Goal: Navigation & Orientation: Find specific page/section

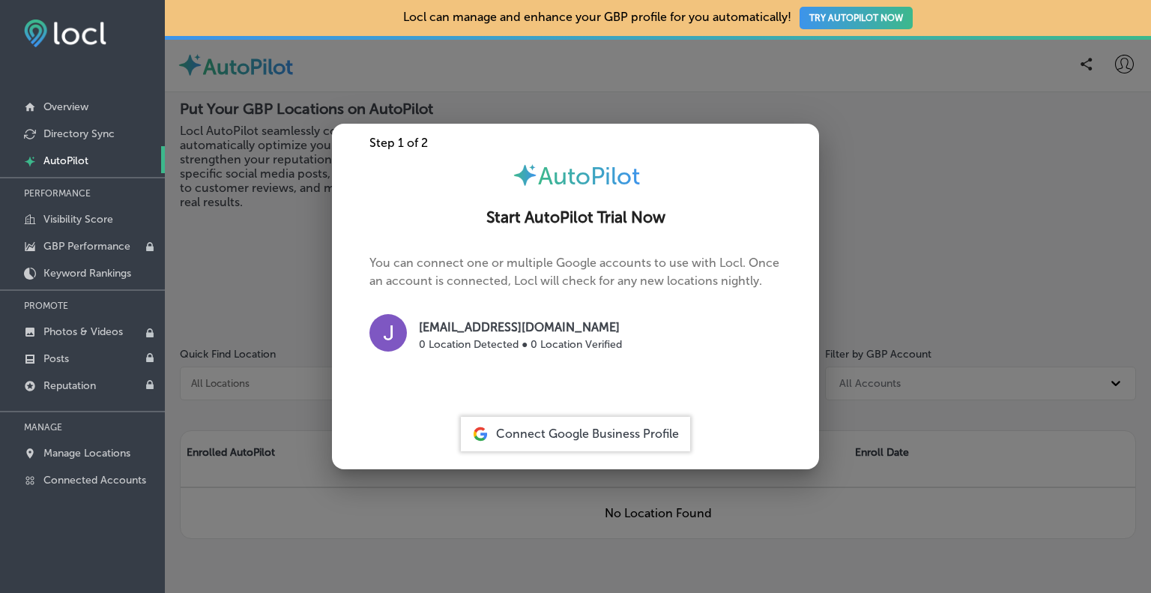
click at [563, 90] on div at bounding box center [575, 296] width 1151 height 593
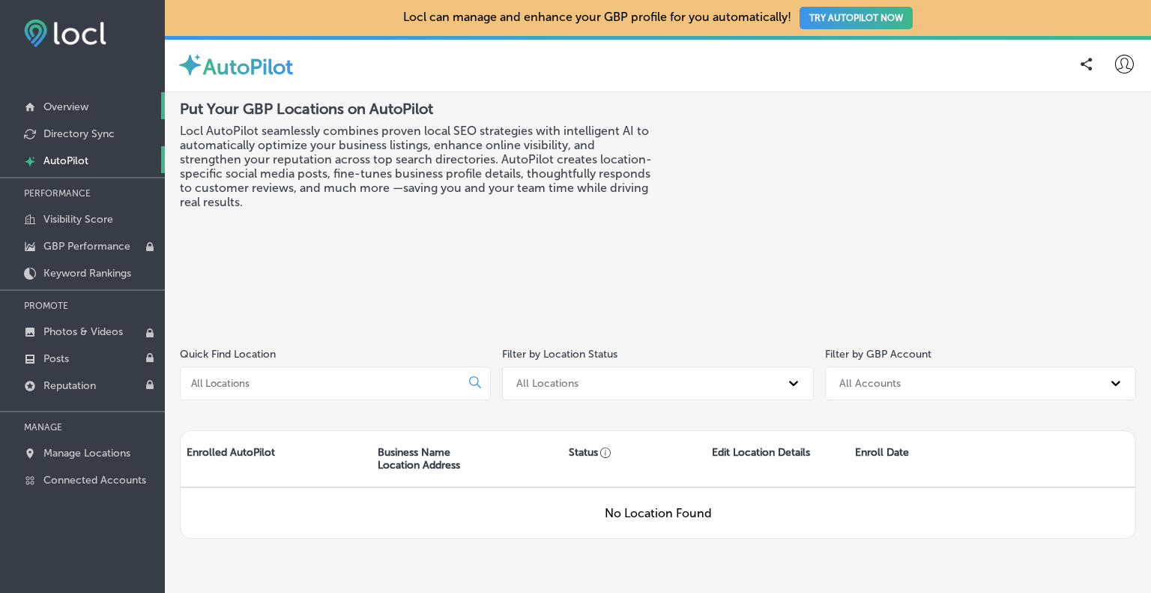
click at [64, 110] on p "Overview" at bounding box center [65, 106] width 45 height 13
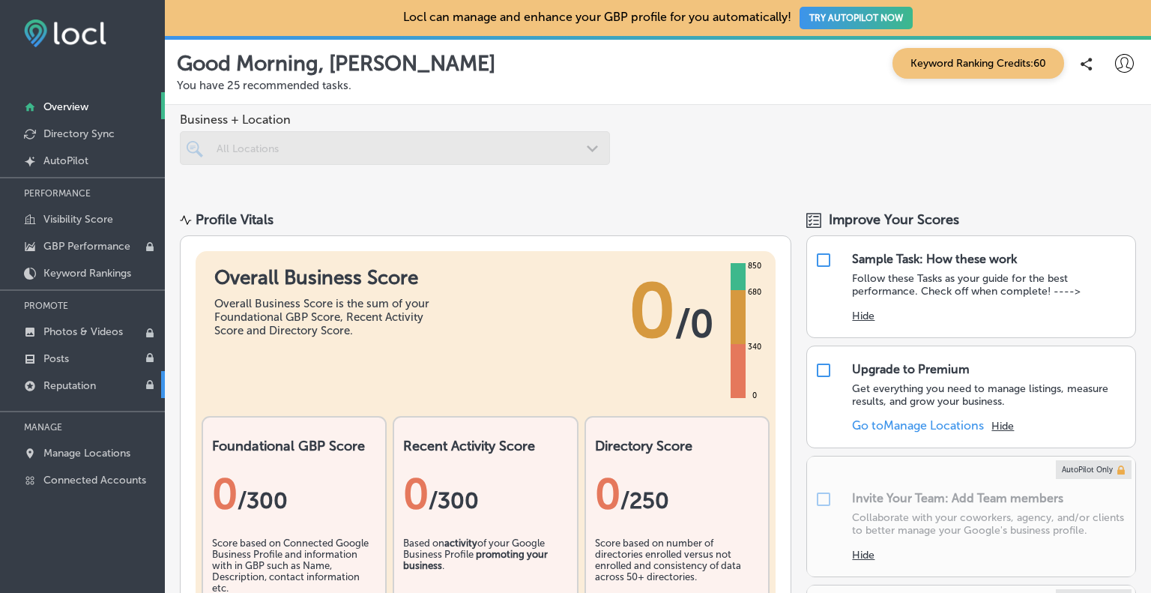
click at [69, 386] on p "Reputation" at bounding box center [69, 385] width 52 height 13
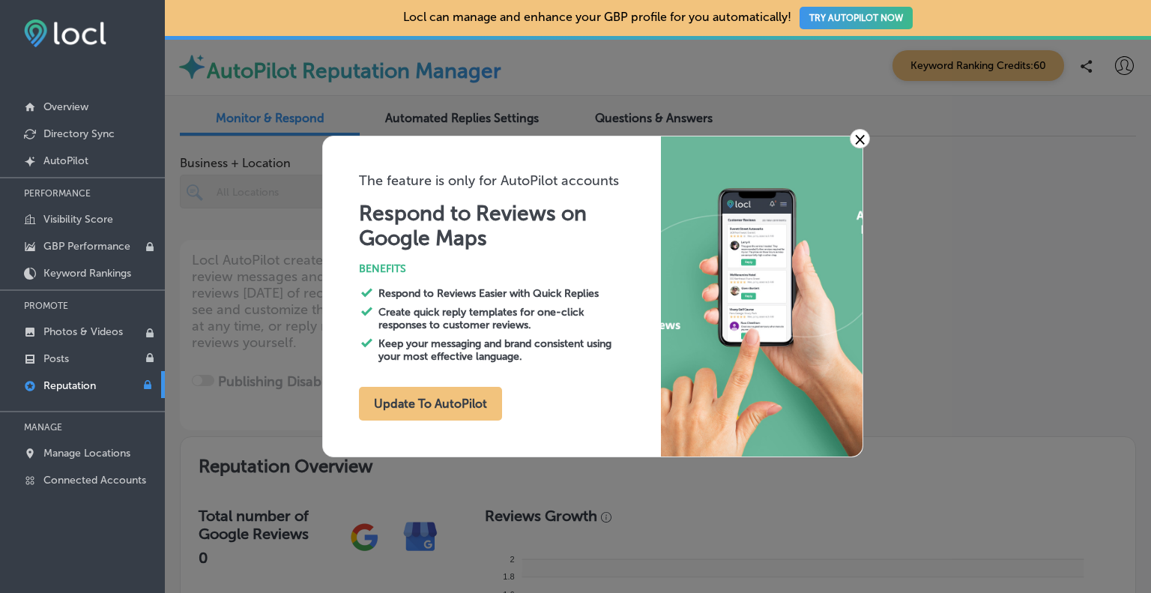
click at [856, 135] on link "×" at bounding box center [860, 138] width 20 height 19
type textarea "x"
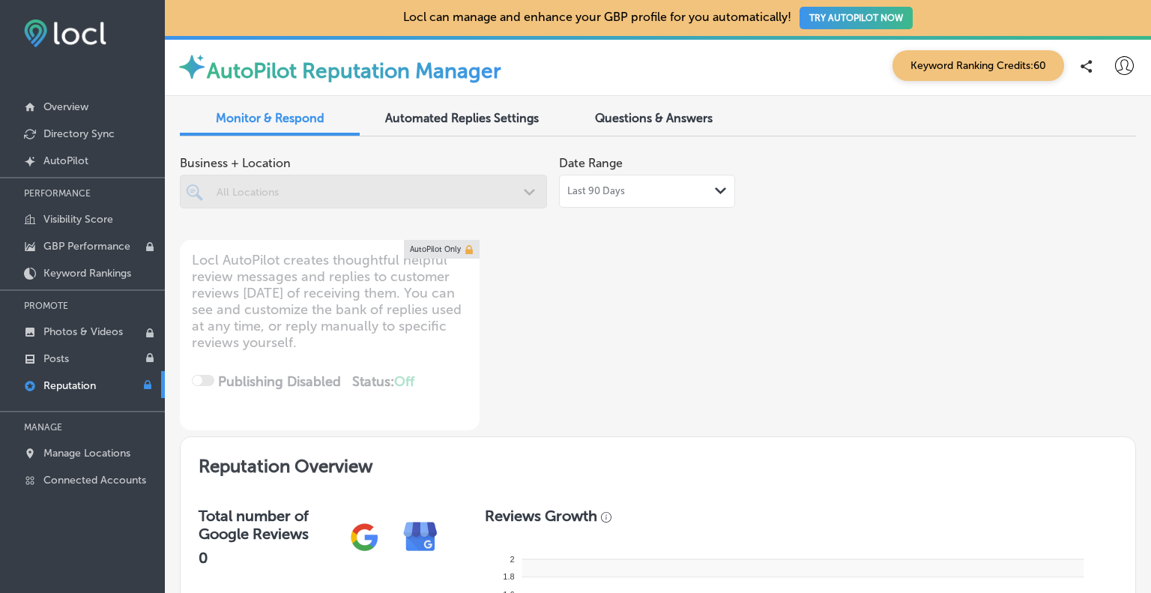
click at [638, 113] on span "Questions & Answers" at bounding box center [654, 118] width 118 height 14
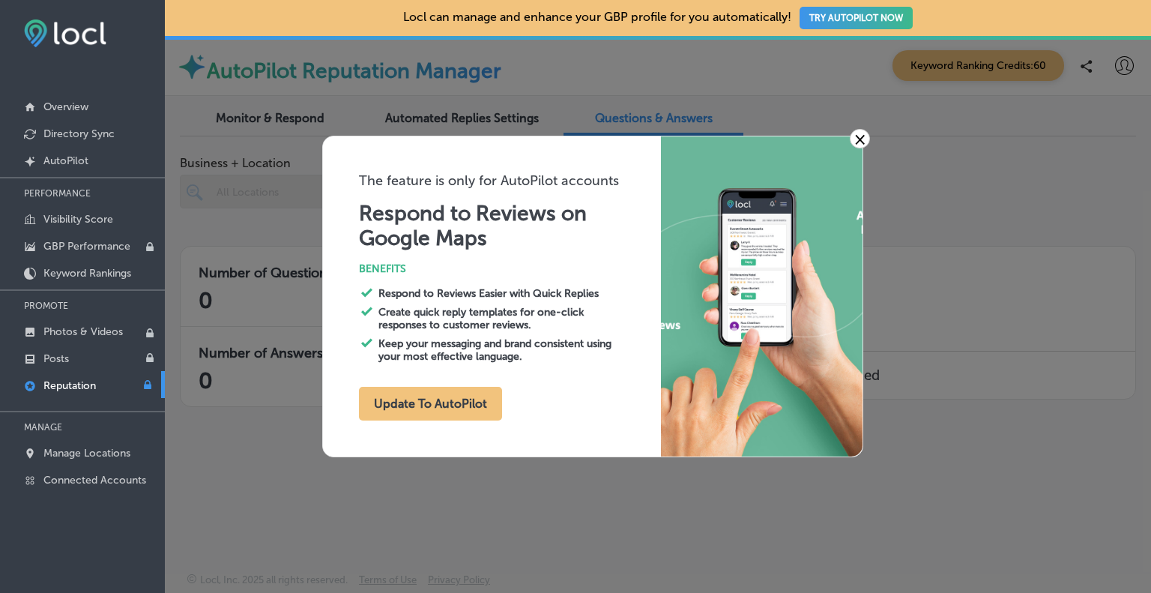
click at [857, 142] on link "×" at bounding box center [860, 138] width 20 height 19
